Goal: Task Accomplishment & Management: Complete application form

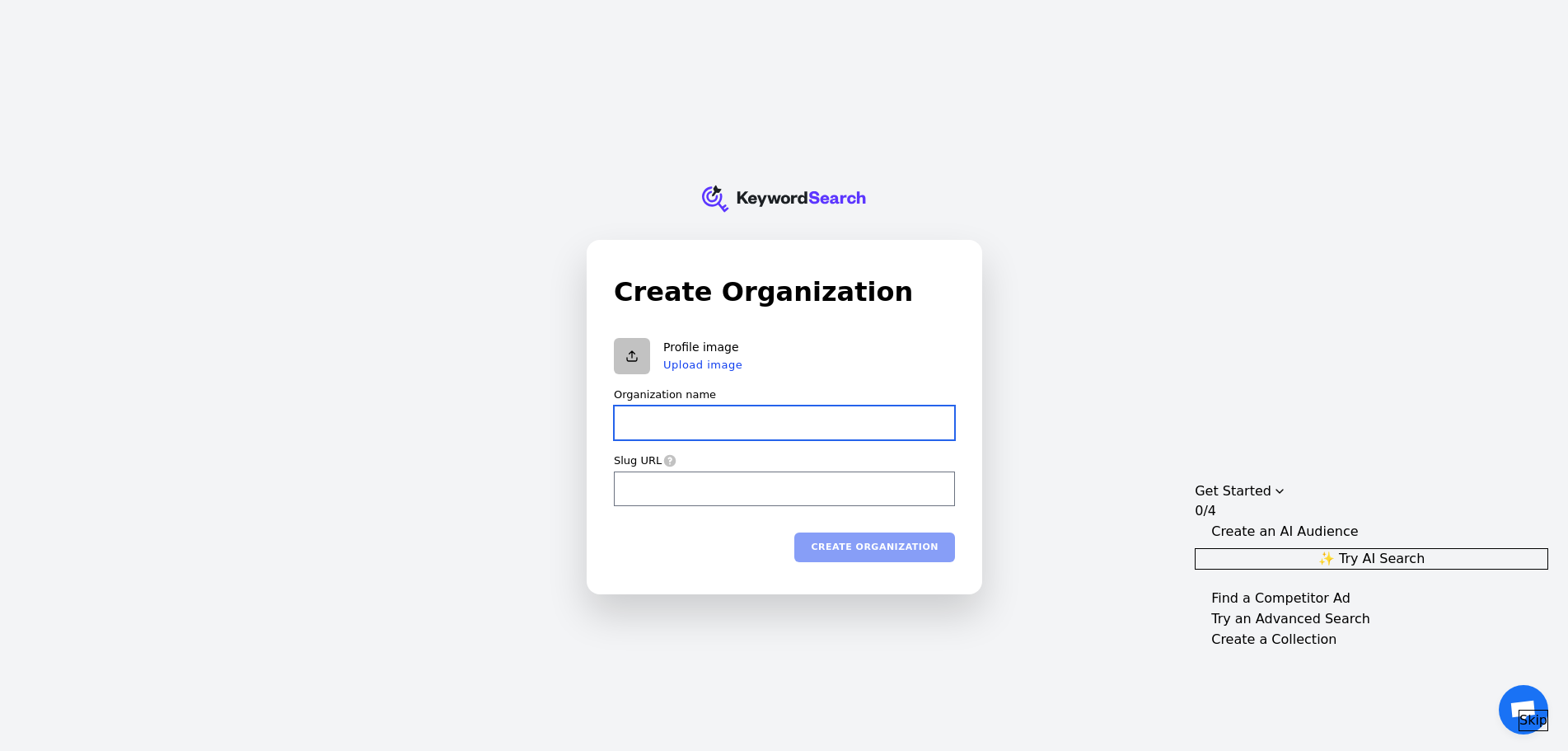
click at [740, 428] on input "Organization name" at bounding box center [785, 422] width 341 height 35
type input "a"
type input "ab"
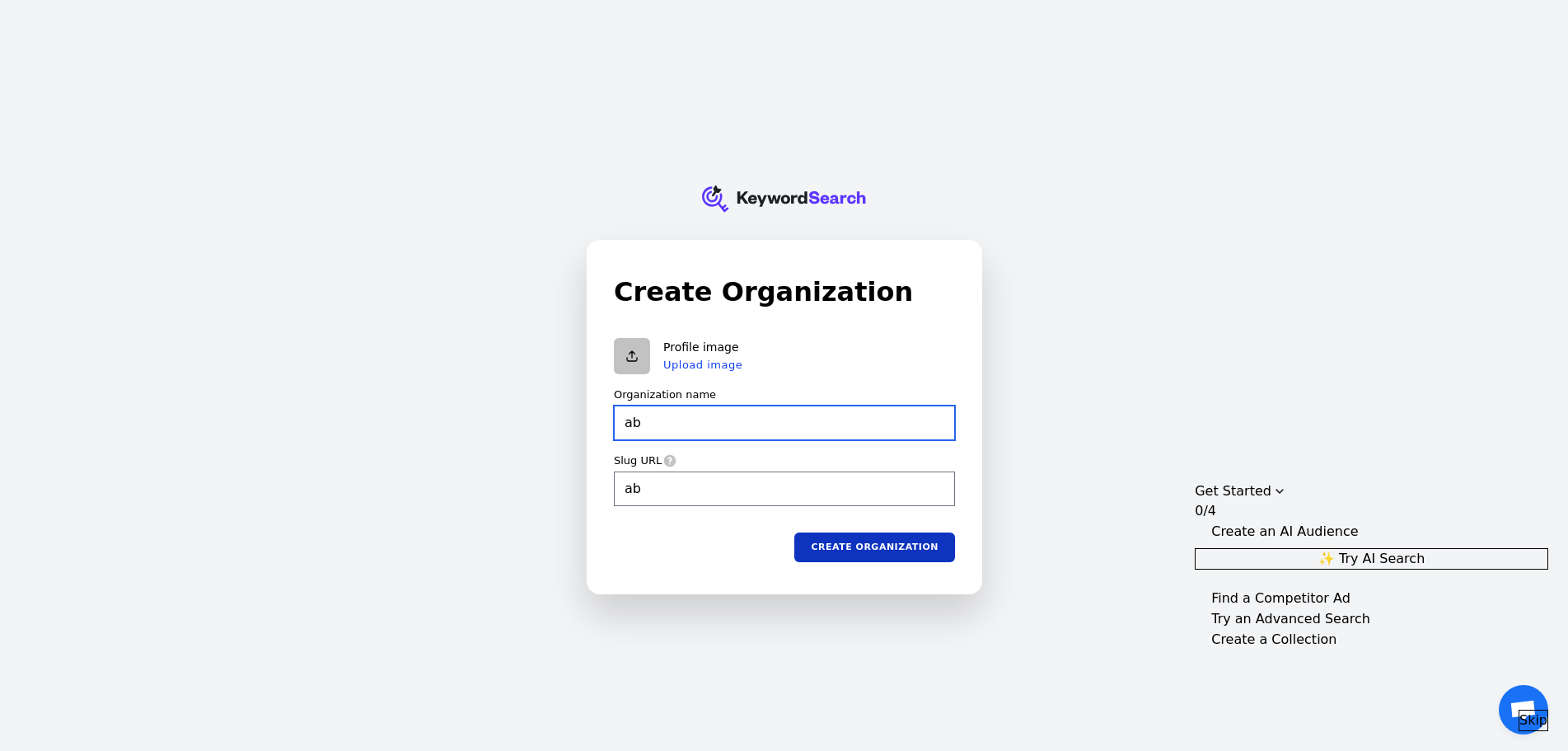
type input "abv"
click at [901, 559] on button "Create organization" at bounding box center [874, 546] width 161 height 29
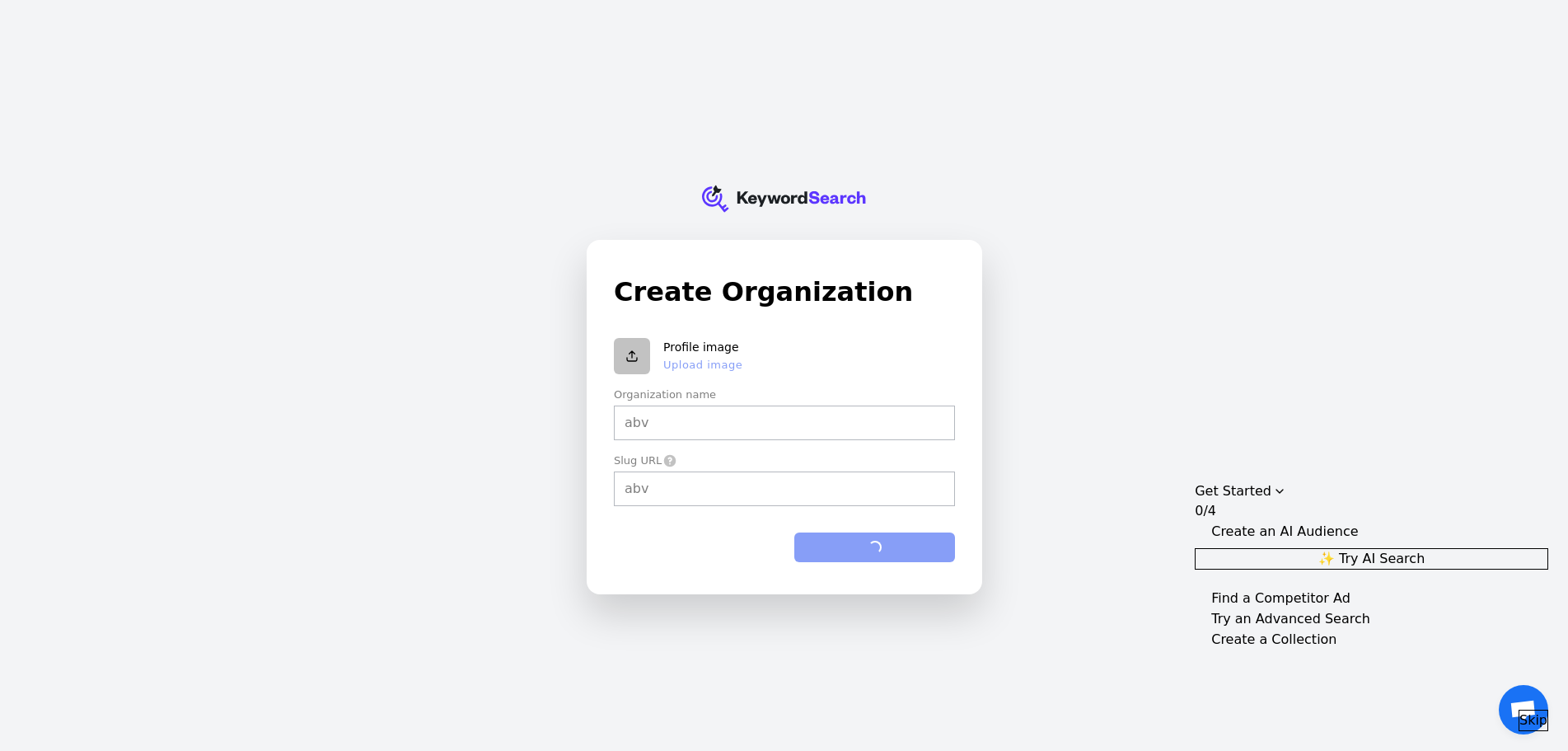
type input "abv"
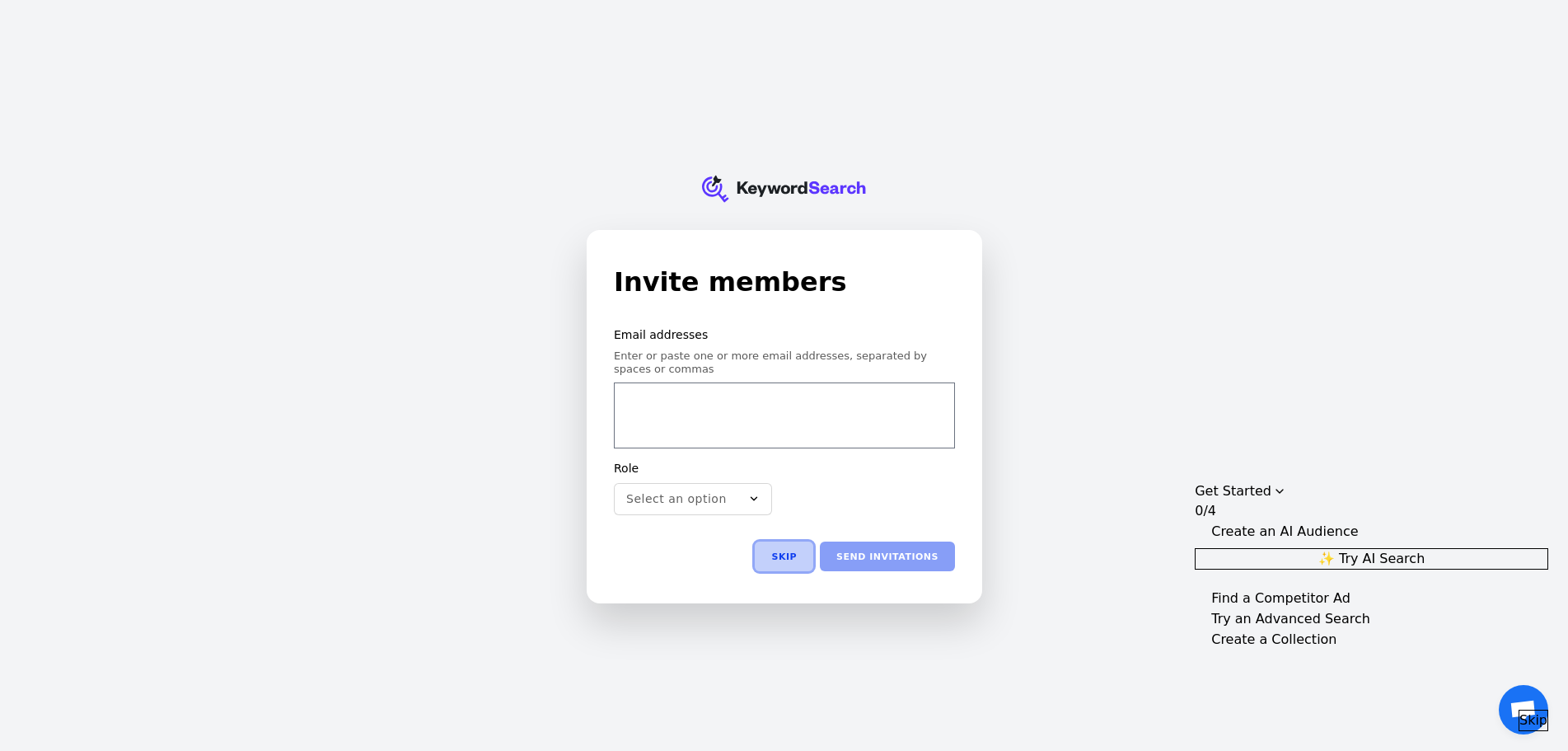
click at [782, 546] on button "Skip" at bounding box center [784, 556] width 58 height 29
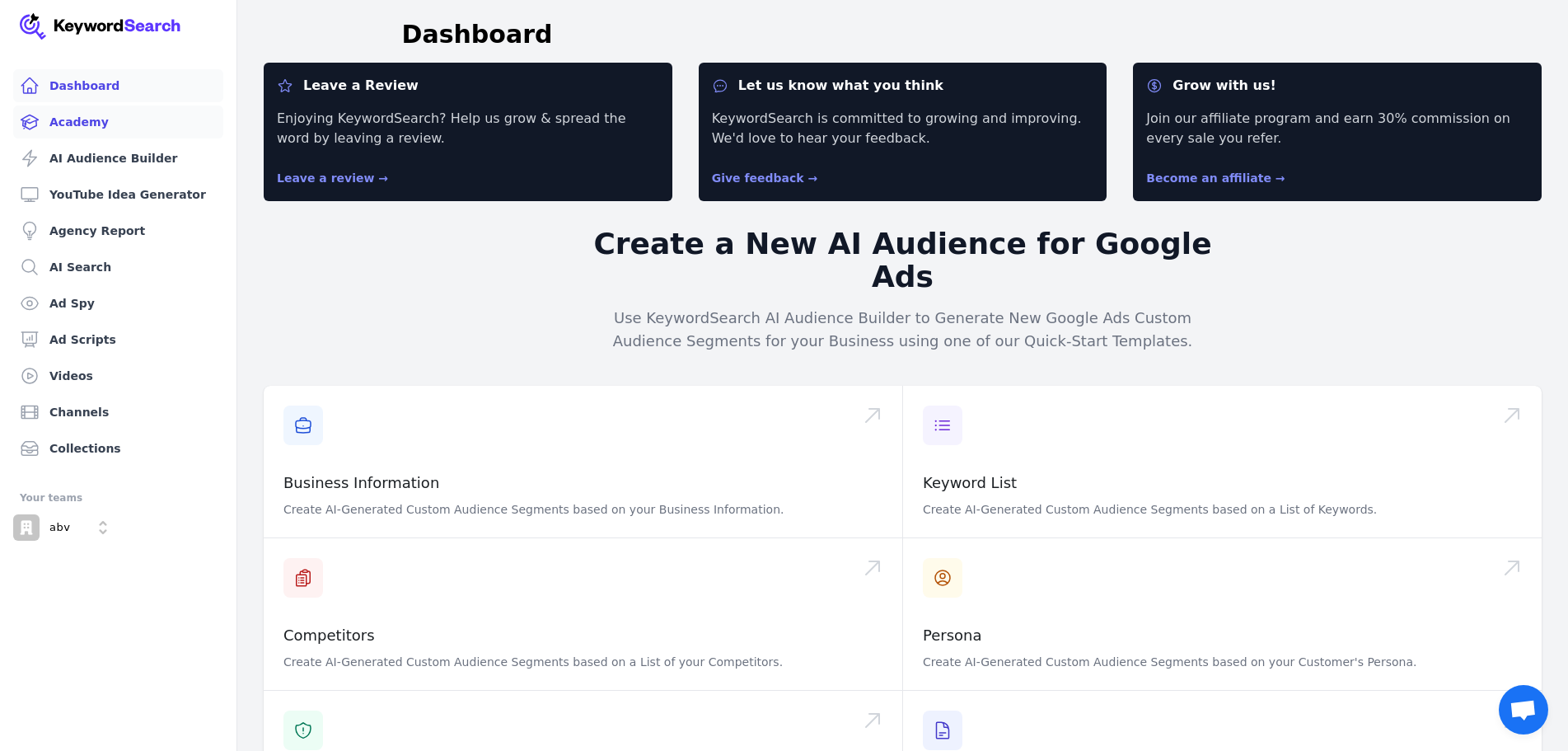
click at [118, 122] on link "Academy" at bounding box center [118, 122] width 210 height 33
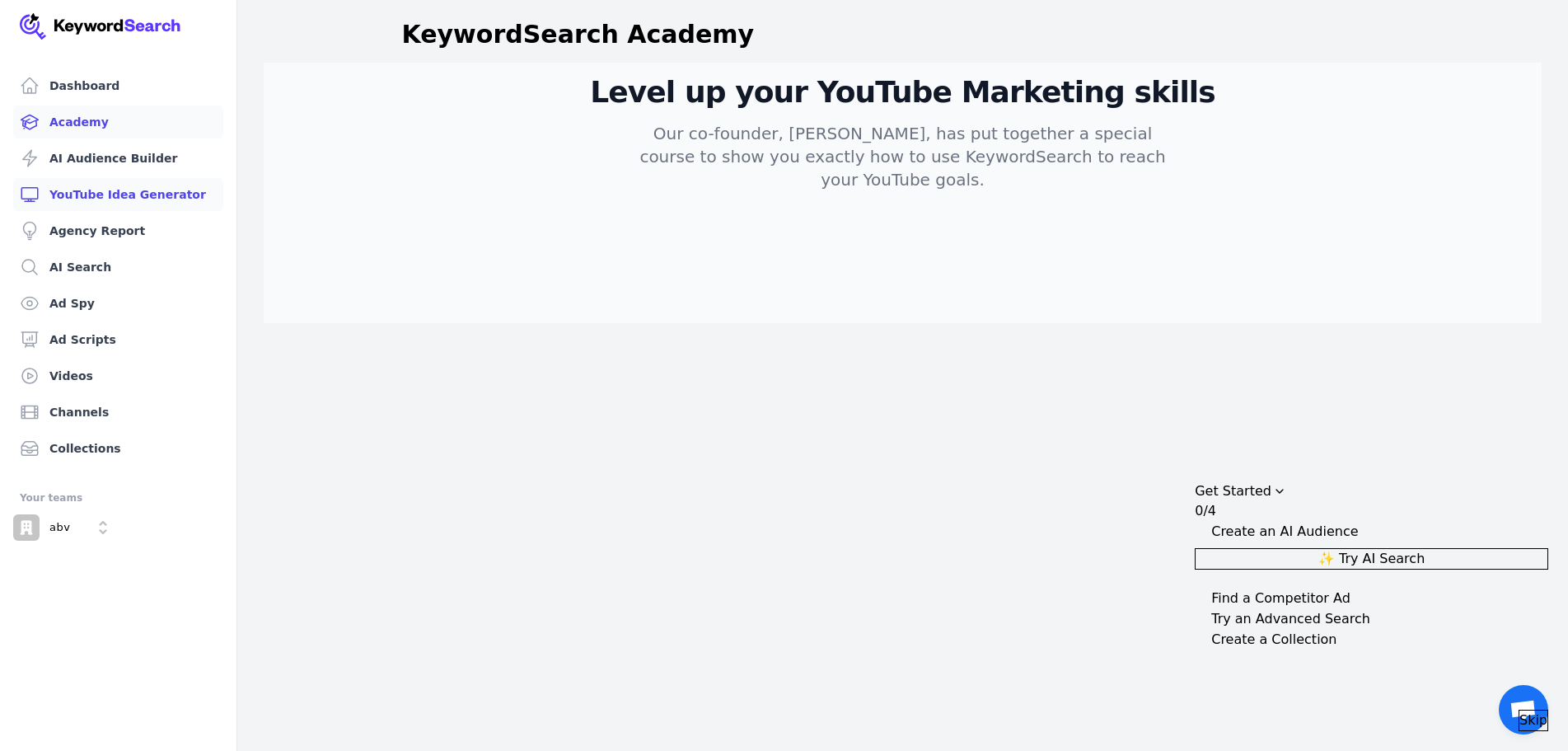
click at [115, 180] on link "YouTube Idea Generator" at bounding box center [118, 194] width 210 height 33
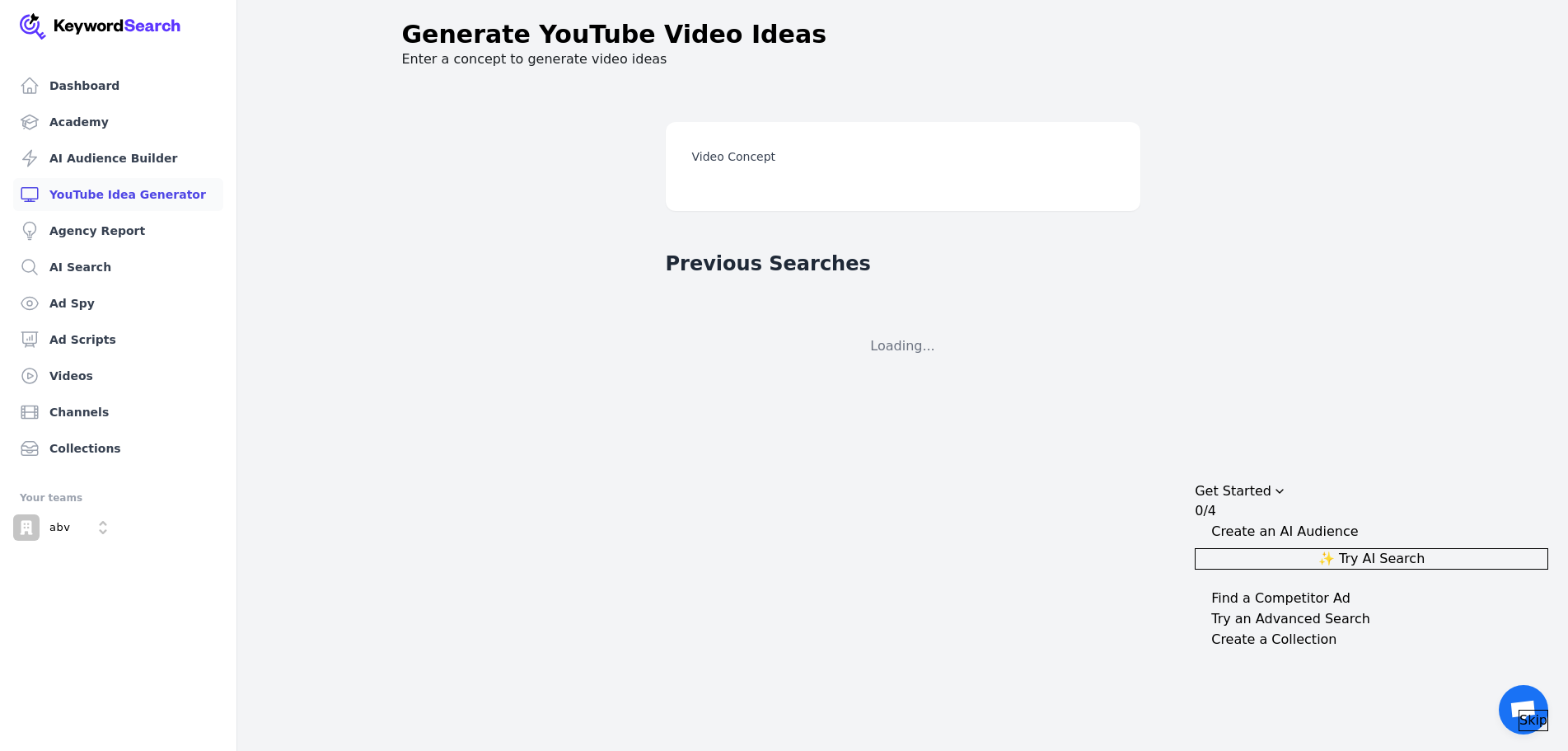
click at [118, 205] on link "YouTube Idea Generator" at bounding box center [118, 194] width 210 height 33
click at [122, 233] on link "Agency Report" at bounding box center [118, 230] width 210 height 33
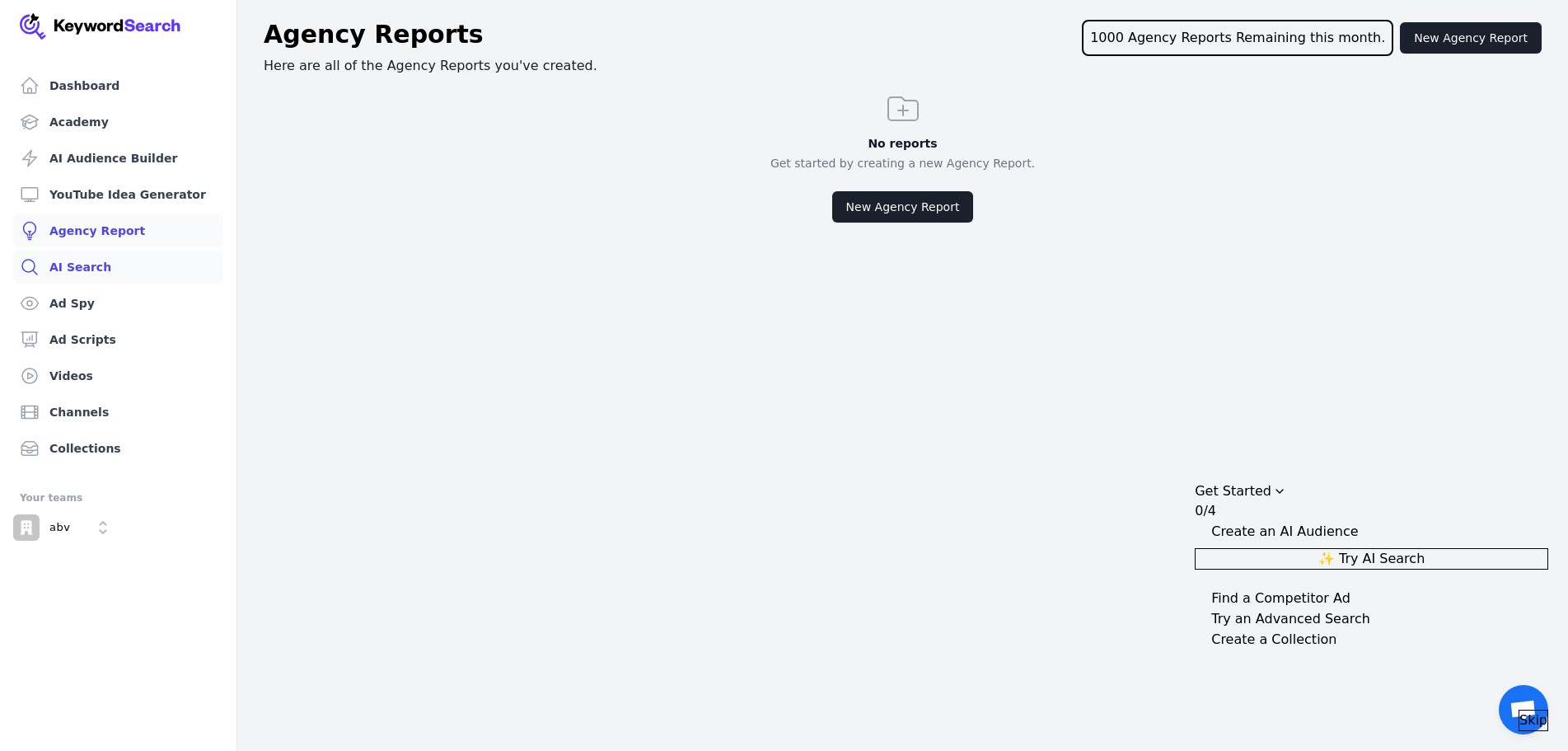
click at [128, 273] on link "AI Search" at bounding box center [118, 267] width 210 height 33
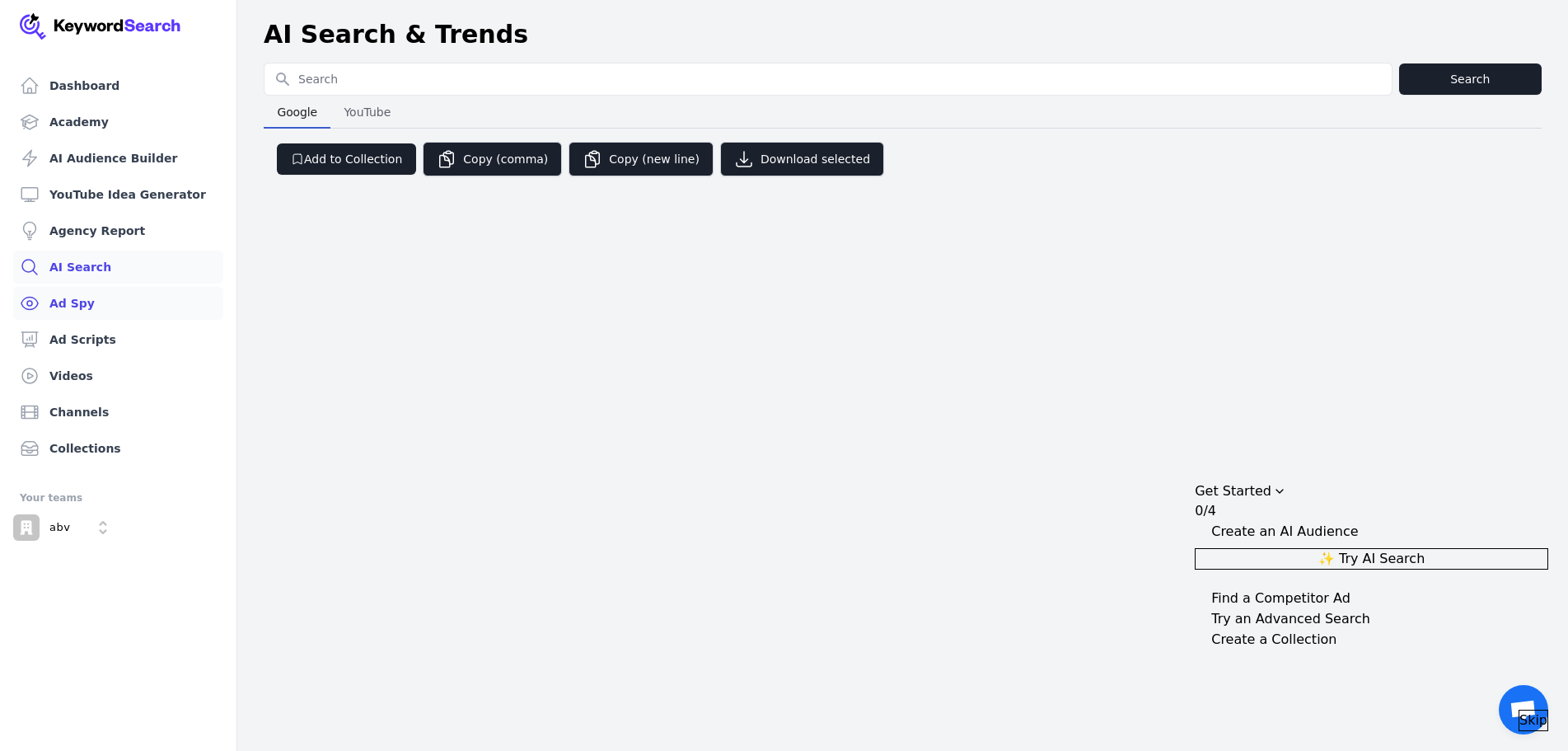
click at [126, 300] on link "Ad Spy" at bounding box center [118, 302] width 210 height 33
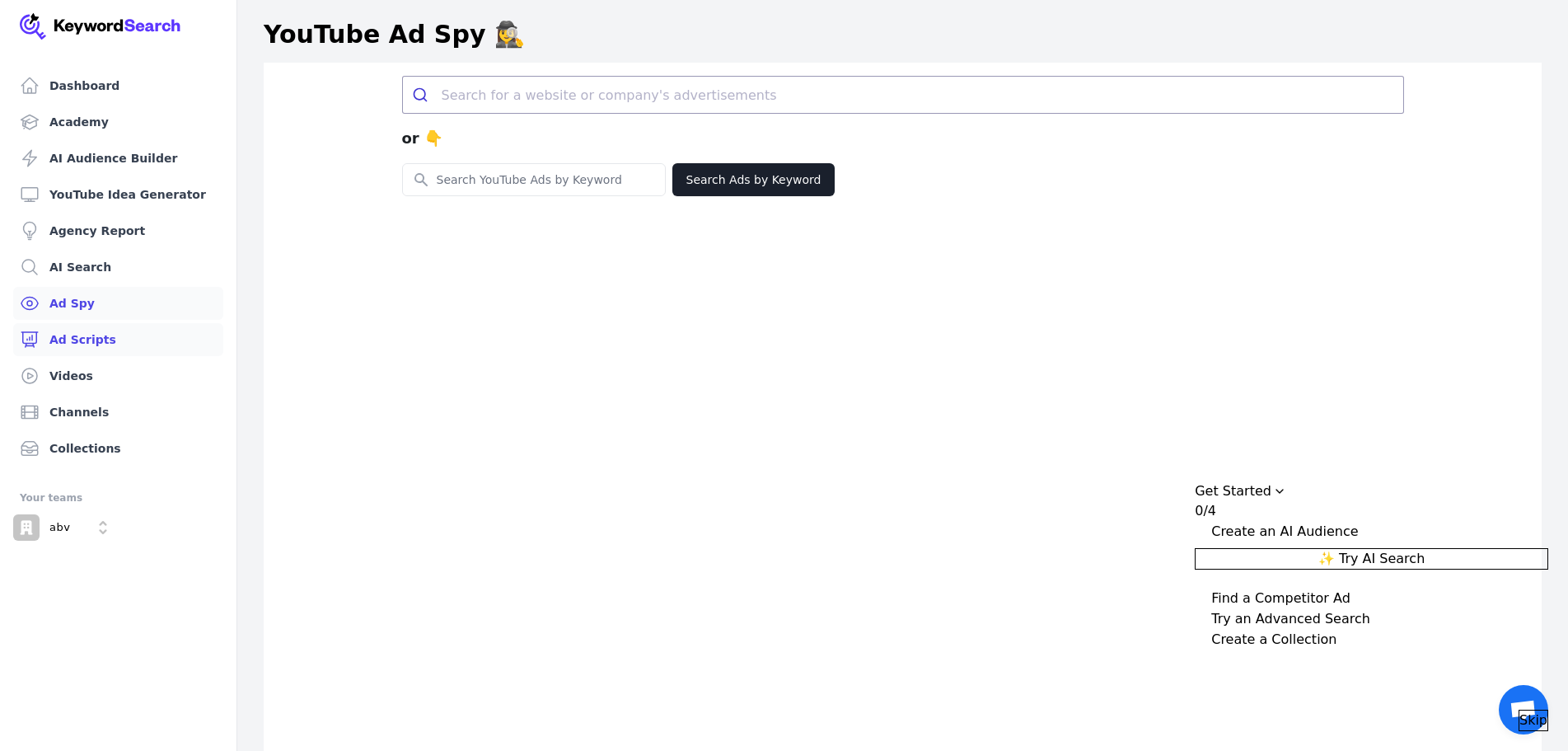
click at [126, 331] on link "Ad Scripts" at bounding box center [118, 339] width 210 height 33
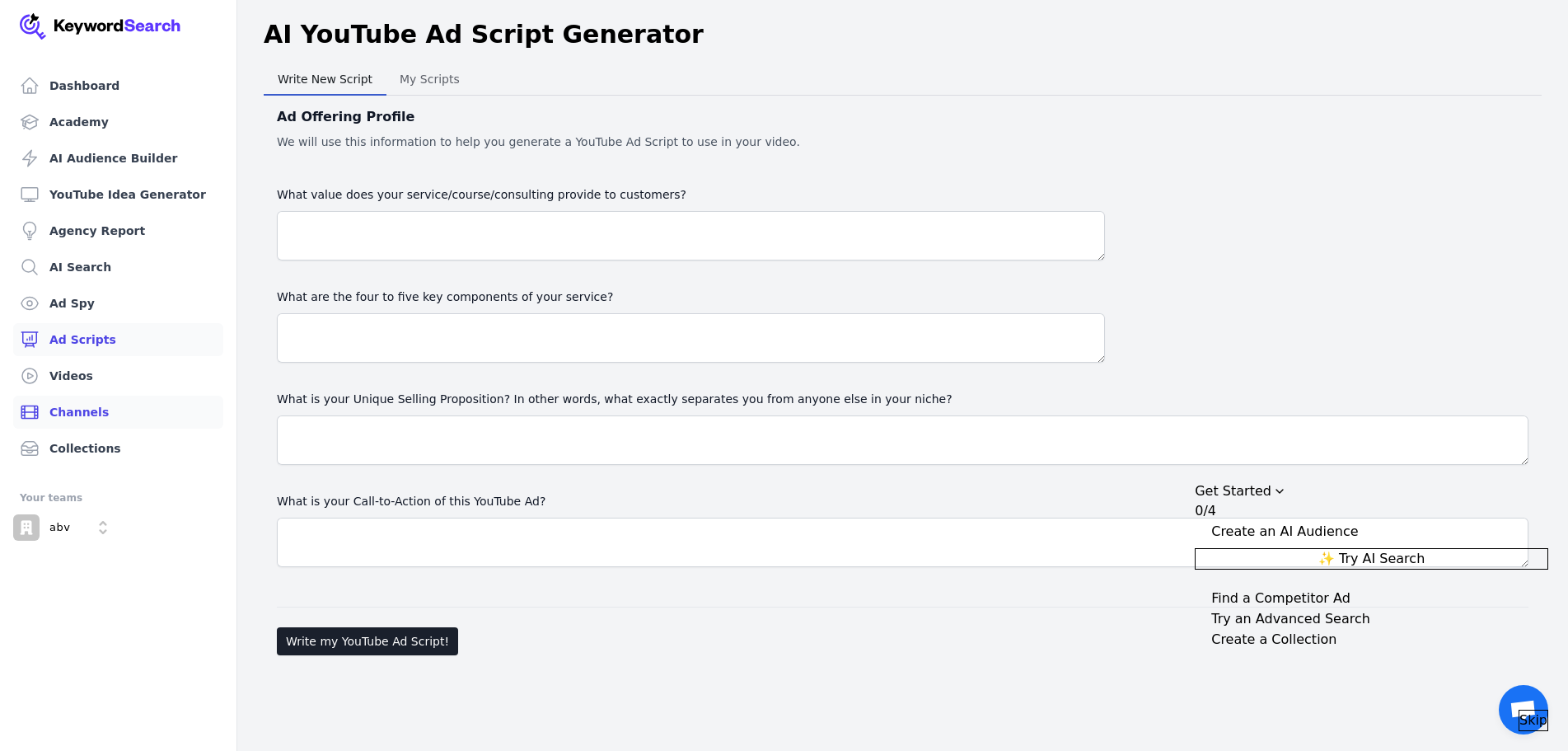
click at [122, 401] on link "Channels" at bounding box center [118, 412] width 210 height 33
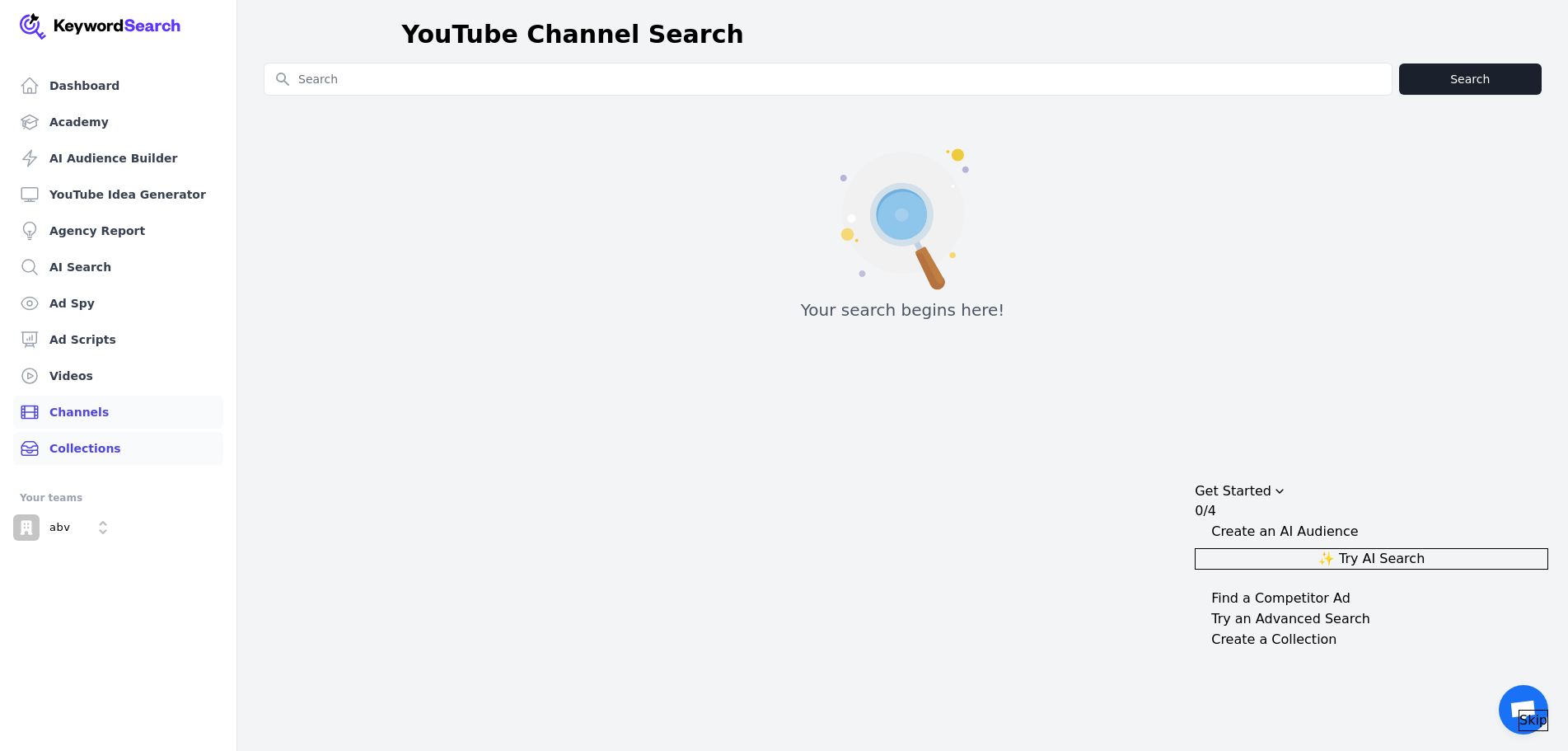
click at [124, 442] on link "Collections" at bounding box center [118, 448] width 210 height 33
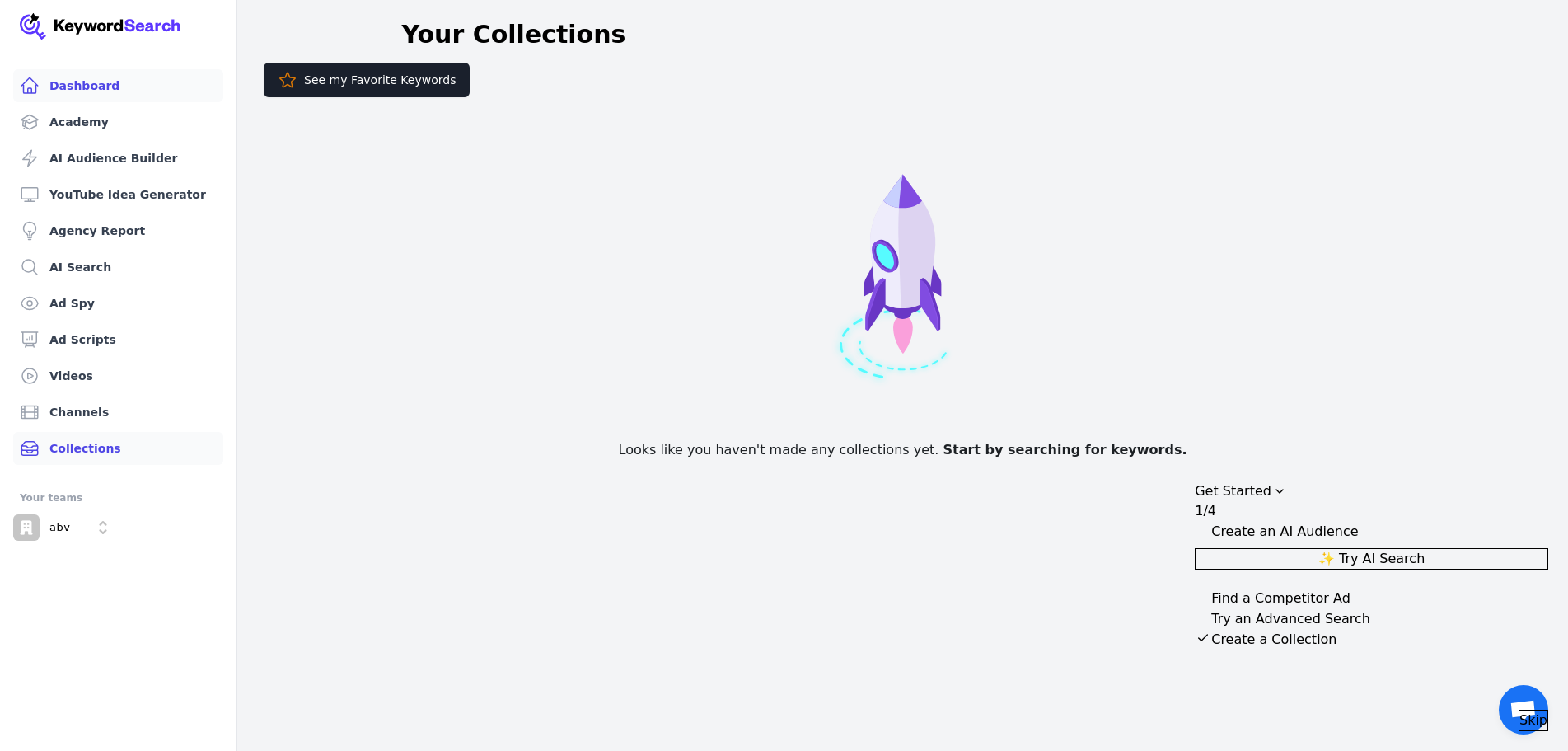
click at [141, 90] on link "Dashboard" at bounding box center [118, 85] width 210 height 33
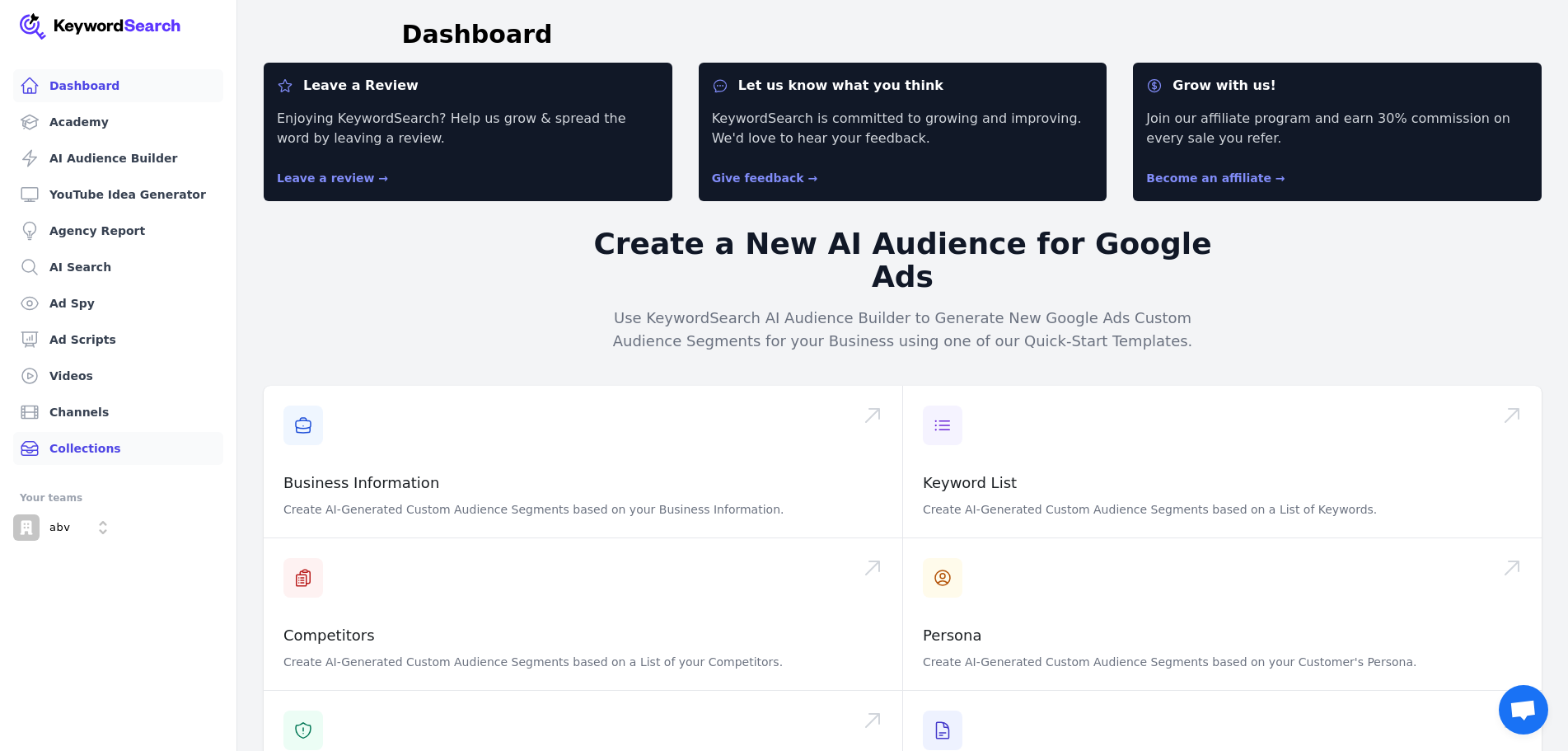
click at [99, 446] on link "Collections" at bounding box center [118, 448] width 210 height 33
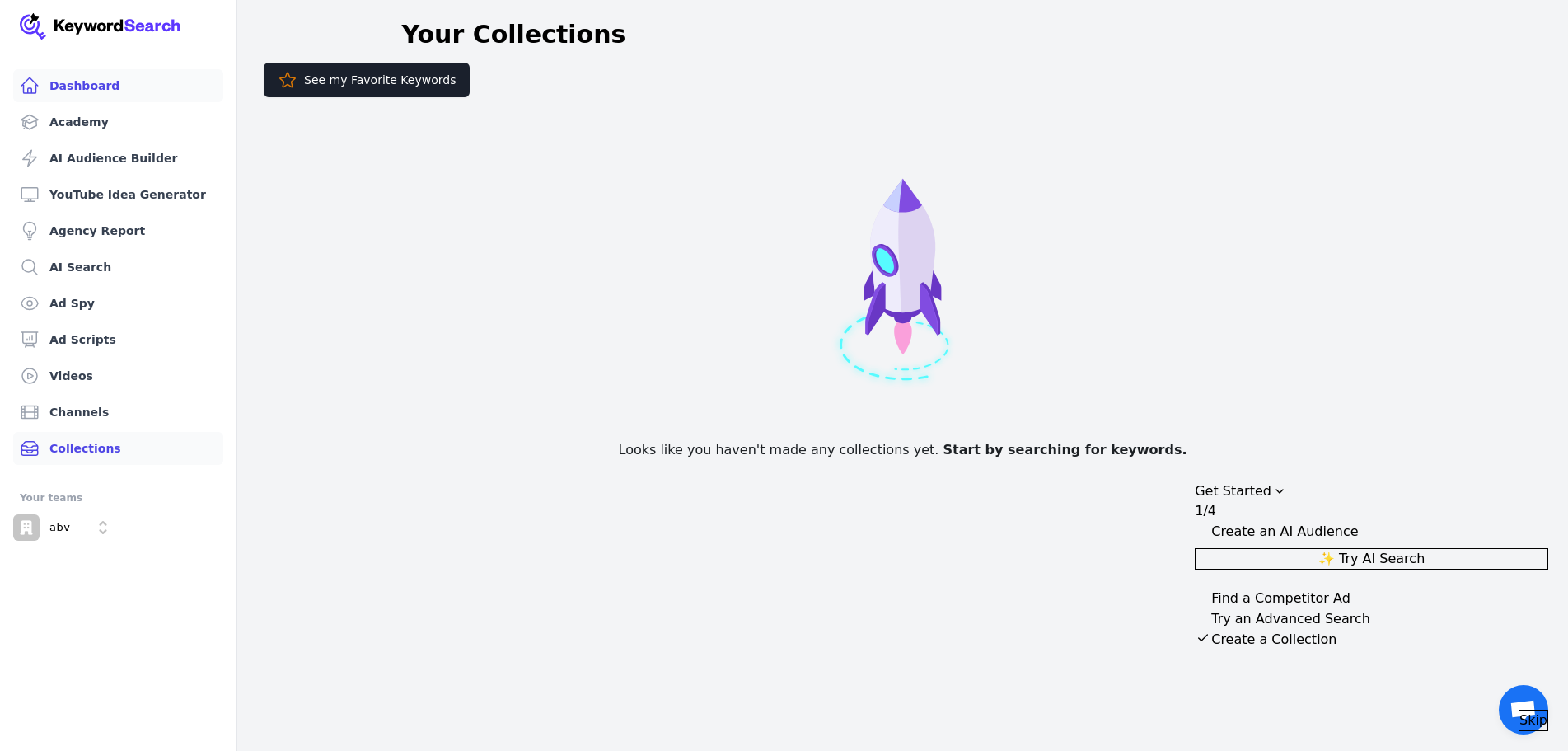
click at [149, 85] on link "Dashboard" at bounding box center [118, 85] width 210 height 33
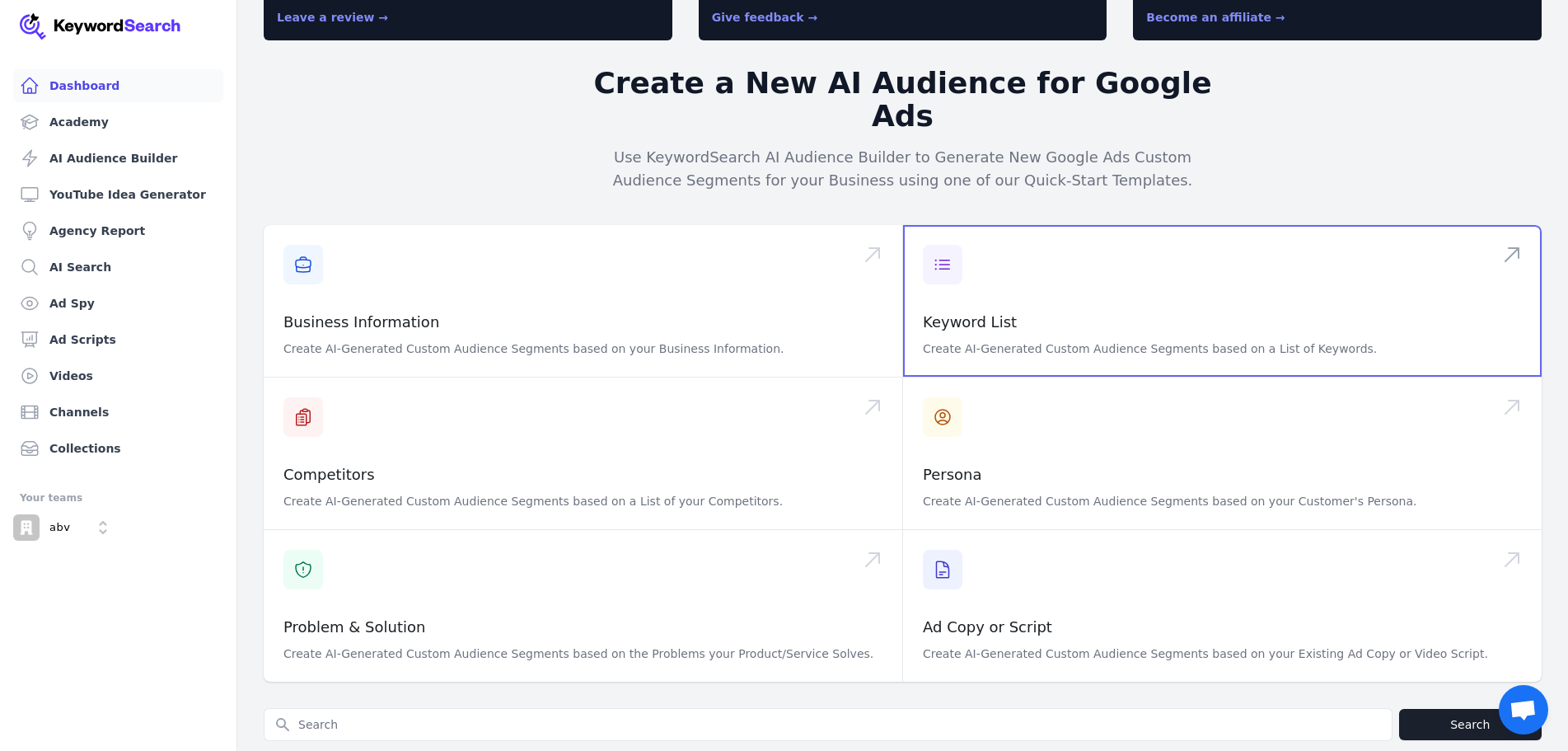
scroll to position [165, 0]
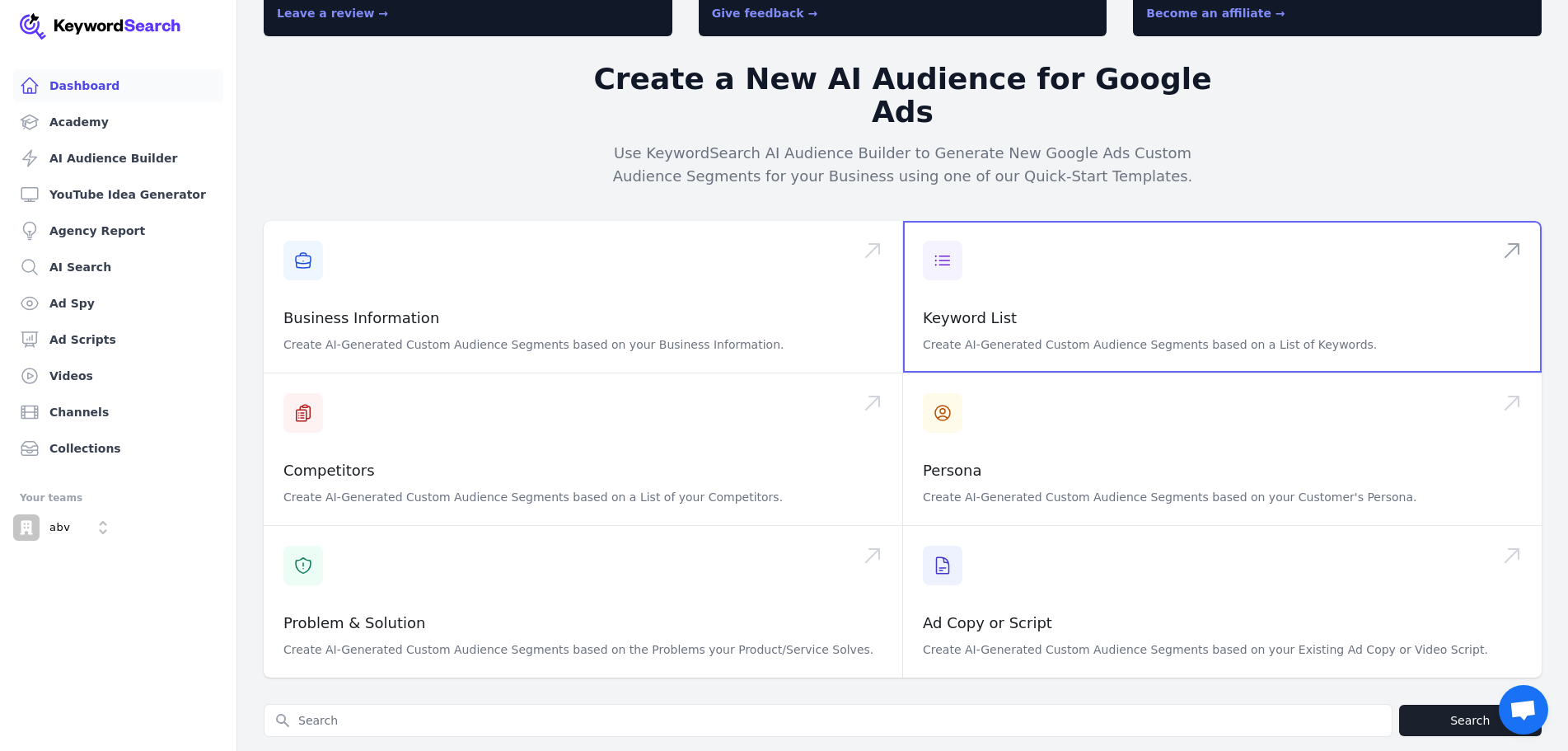
click at [1032, 288] on span at bounding box center [1223, 296] width 639 height 152
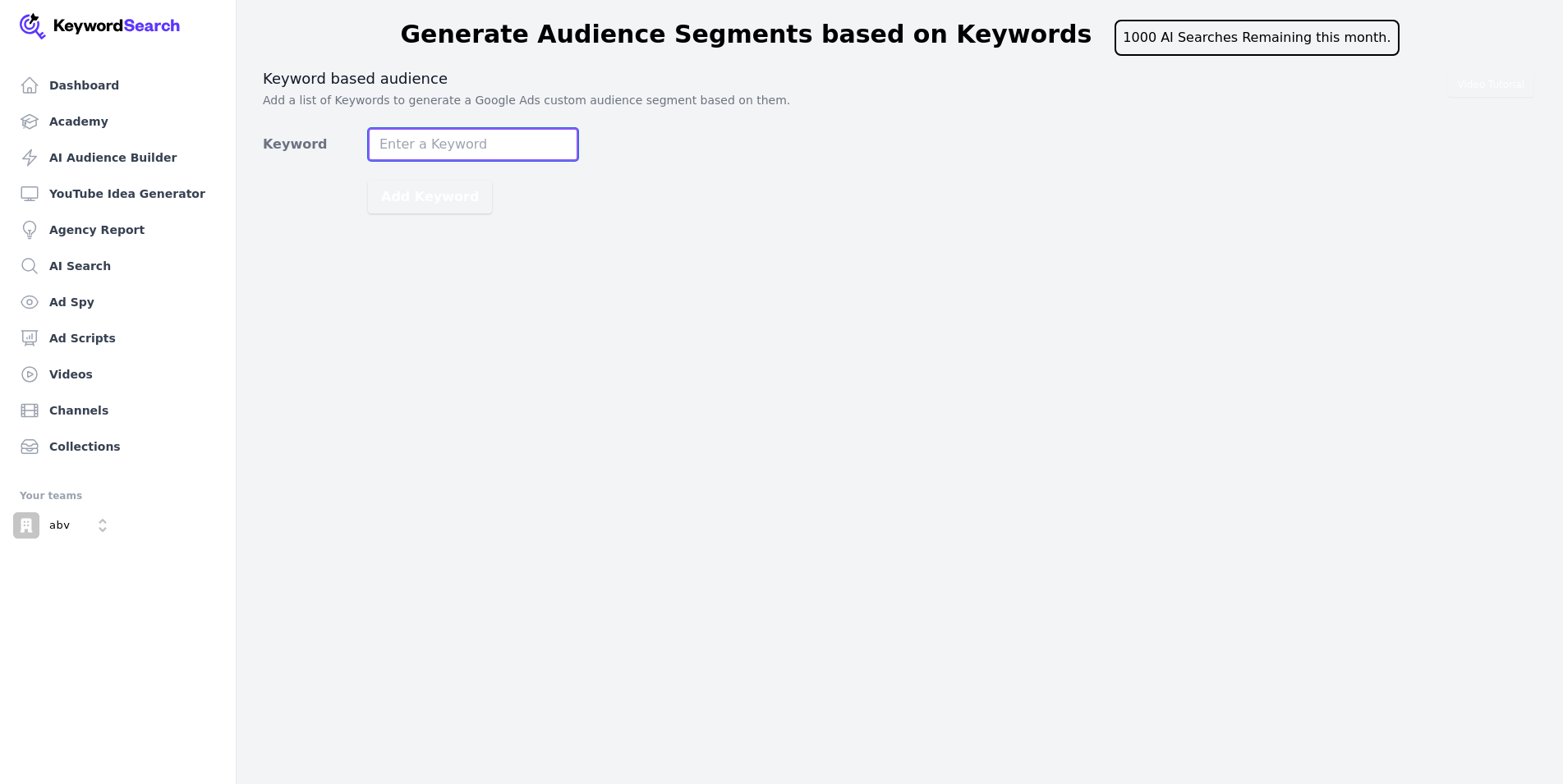
click at [486, 145] on input "Keyword" at bounding box center [473, 144] width 210 height 33
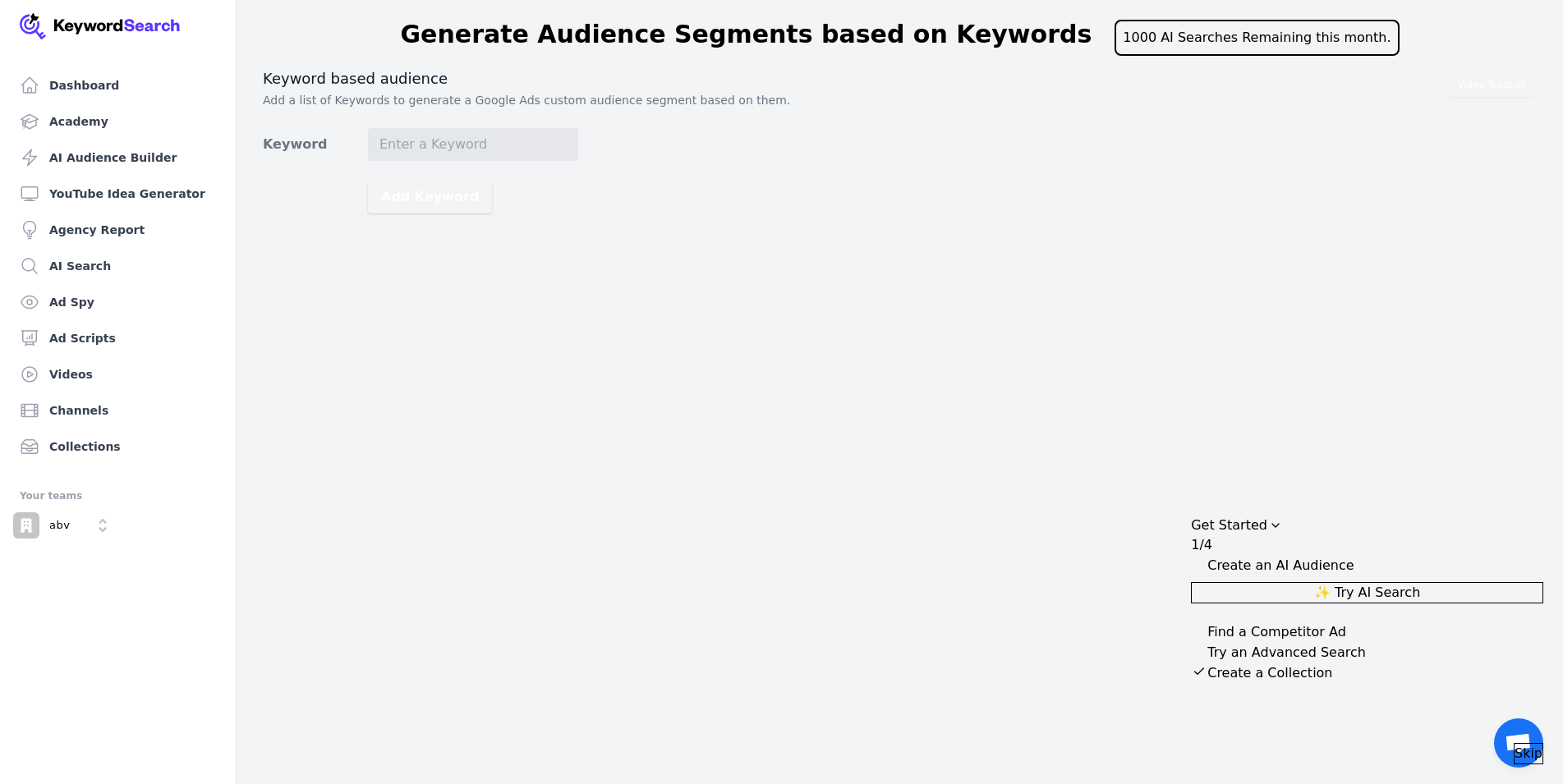
click at [1208, 656] on div "Expand Checklist" at bounding box center [1199, 651] width 16 height 16
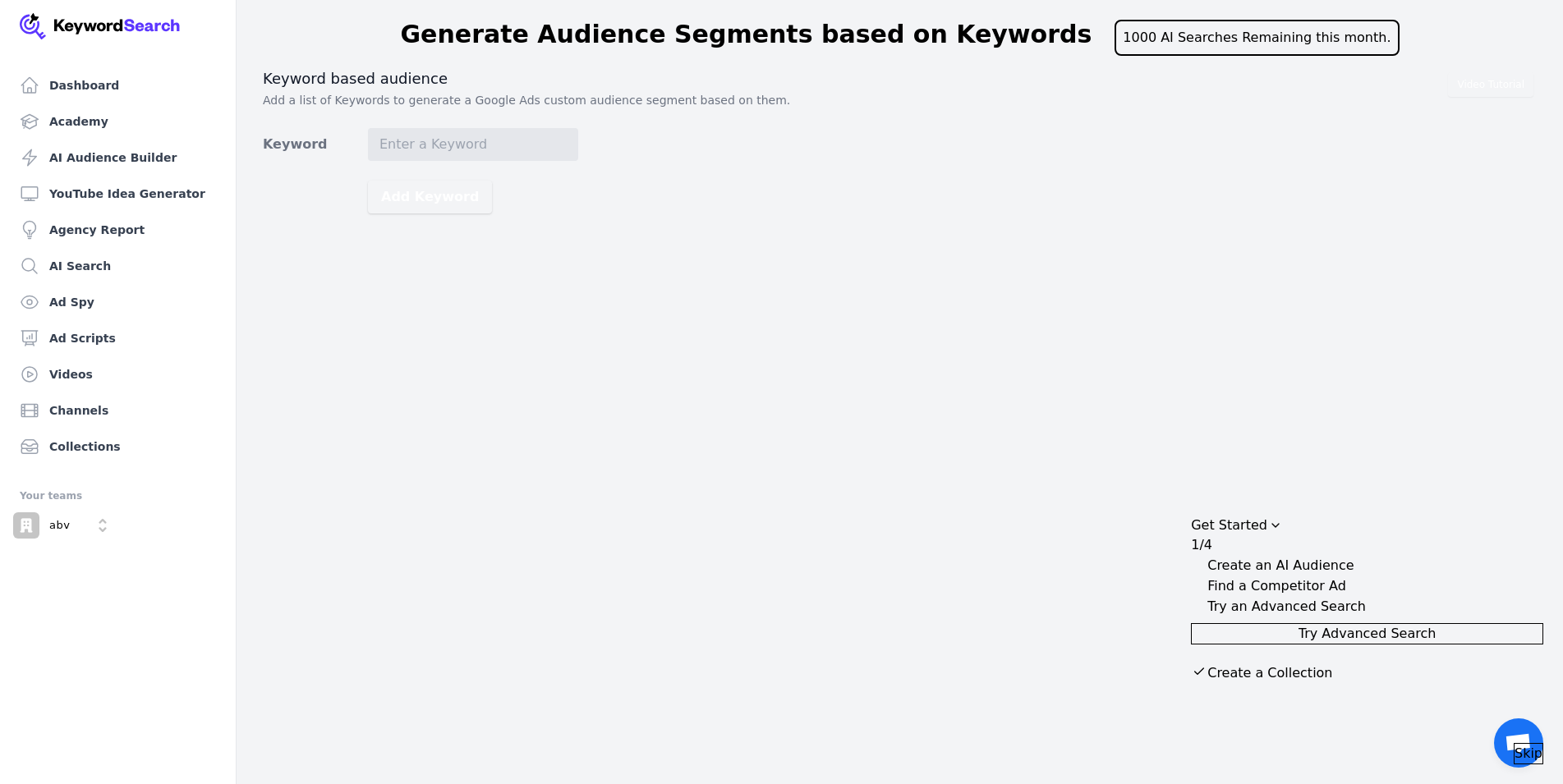
click at [1275, 556] on div "Create an AI Audience" at bounding box center [1367, 565] width 352 height 20
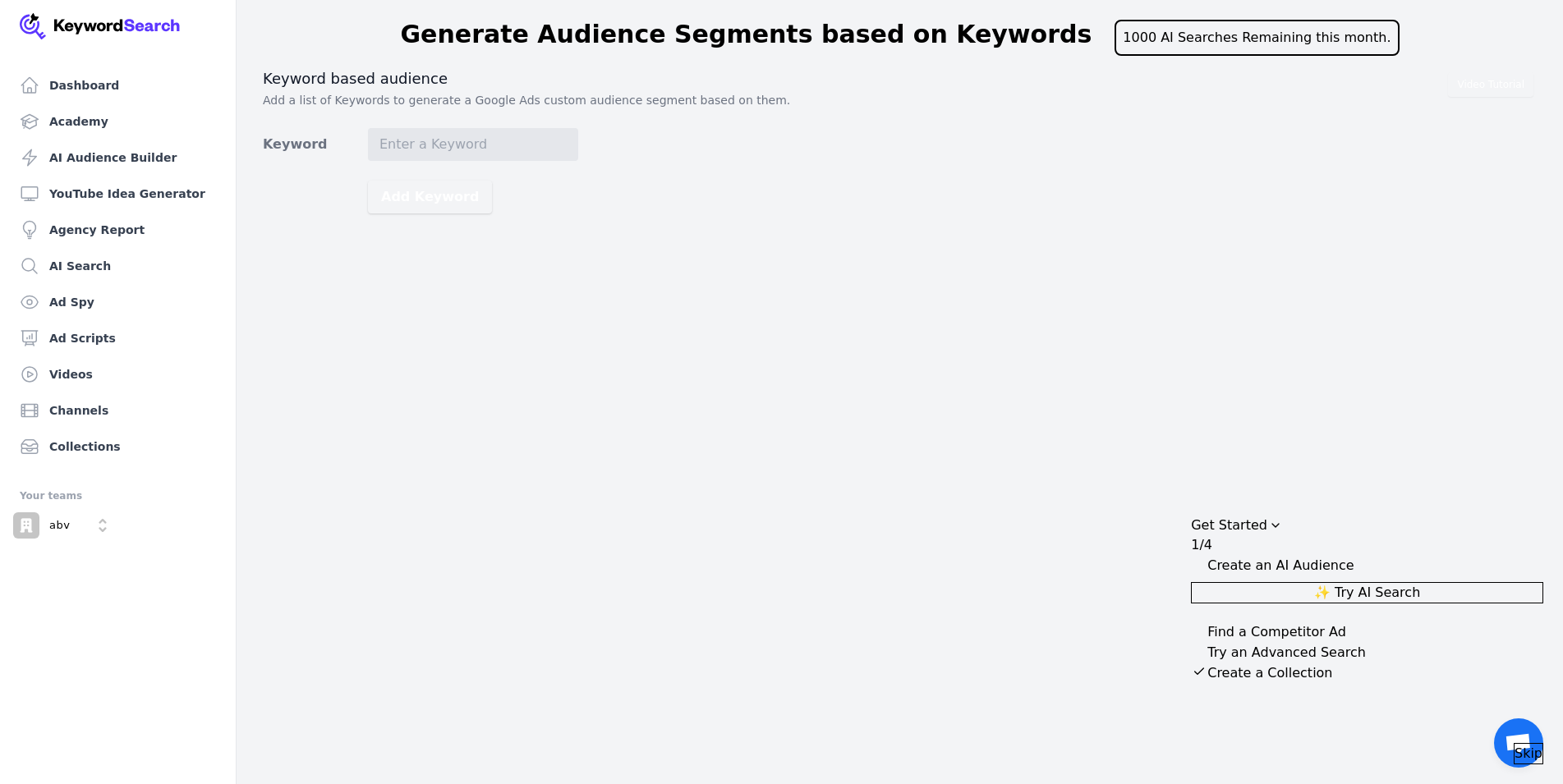
click at [1208, 623] on div "Expand Checklist" at bounding box center [1199, 630] width 16 height 16
click at [1208, 659] on div "Expand Checklist" at bounding box center [1199, 651] width 16 height 16
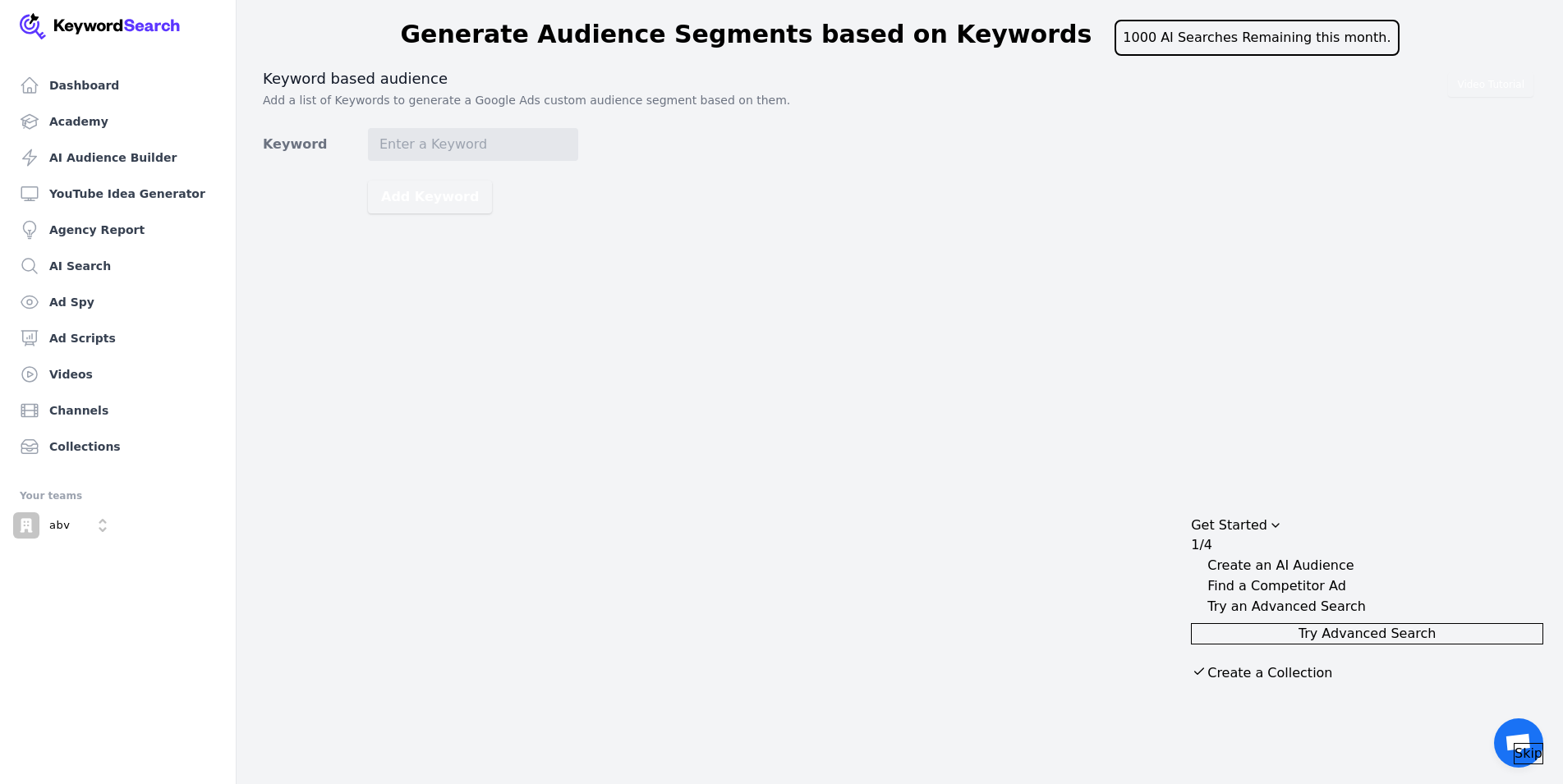
click at [1515, 744] on span "Skip" at bounding box center [1529, 753] width 28 height 20
